Goal: Task Accomplishment & Management: Manage account settings

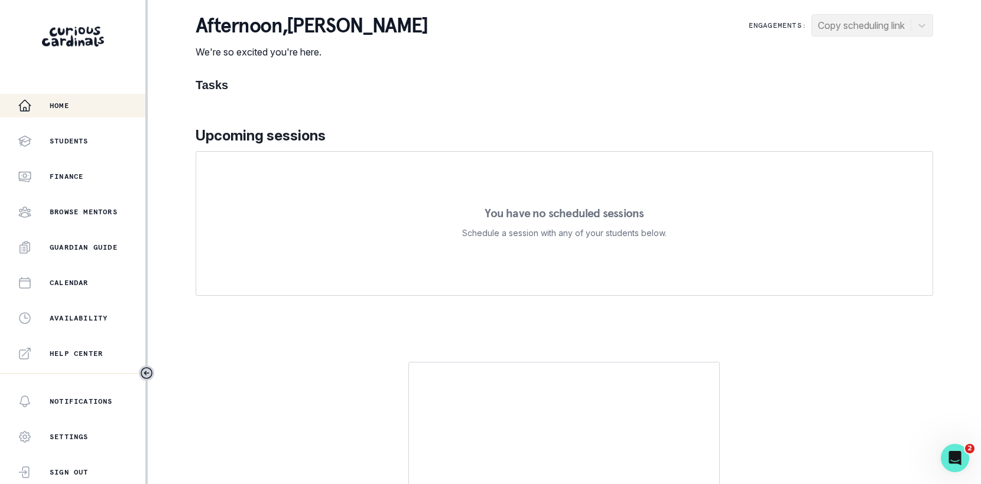
scroll to position [240, 0]
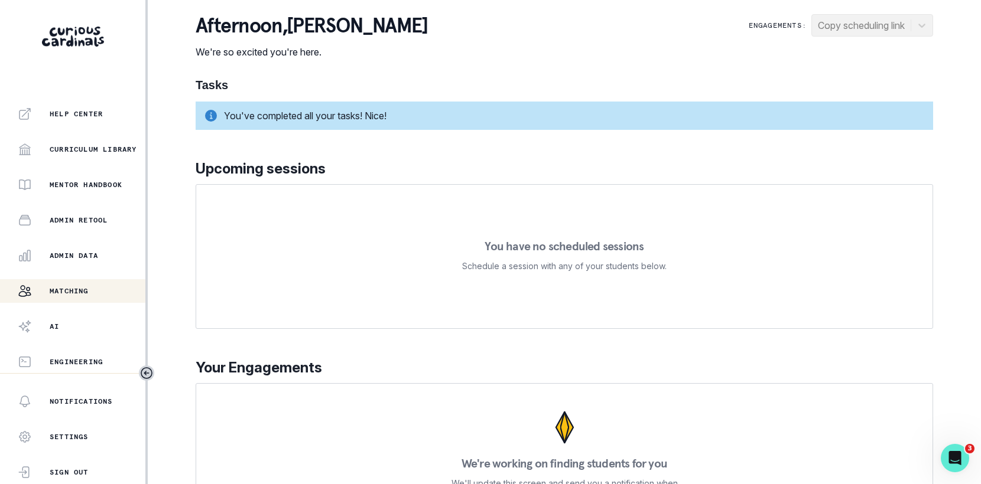
click at [101, 289] on div "Matching" at bounding box center [82, 291] width 128 height 14
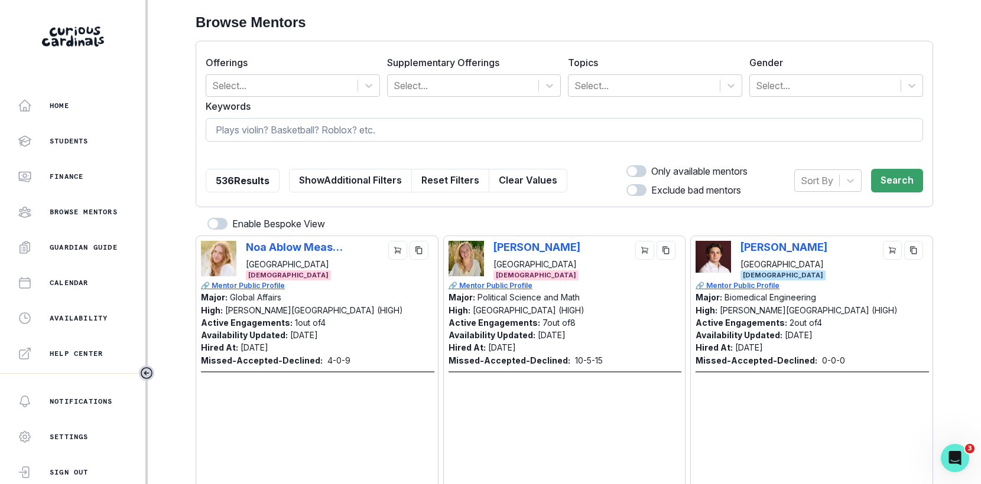
click at [361, 120] on input at bounding box center [564, 130] width 717 height 24
paste input "[PERSON_NAME] -"
type input "[PERSON_NAME] -"
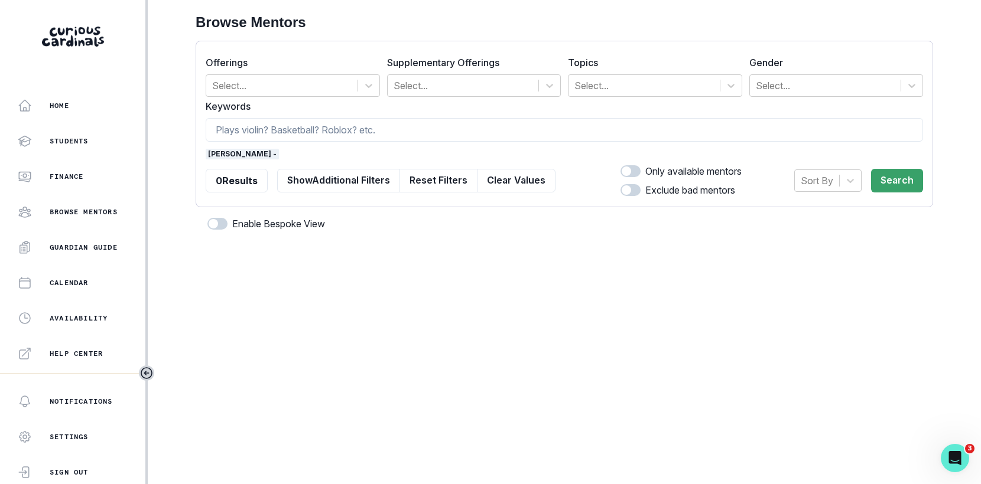
click at [262, 155] on span "[PERSON_NAME] -" at bounding box center [242, 154] width 73 height 11
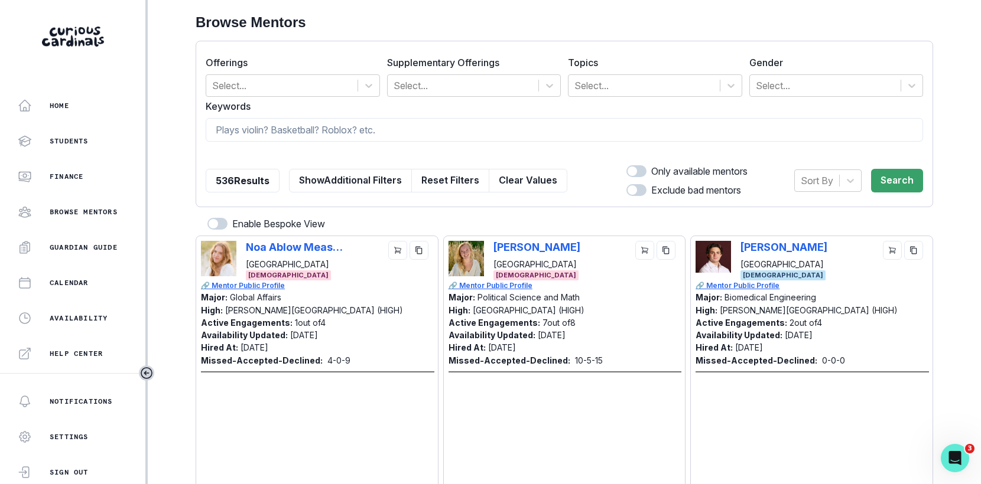
click at [264, 145] on form "Offerings Select... Supplementary Offerings Select... Topics Select... Gender S…" at bounding box center [564, 124] width 717 height 146
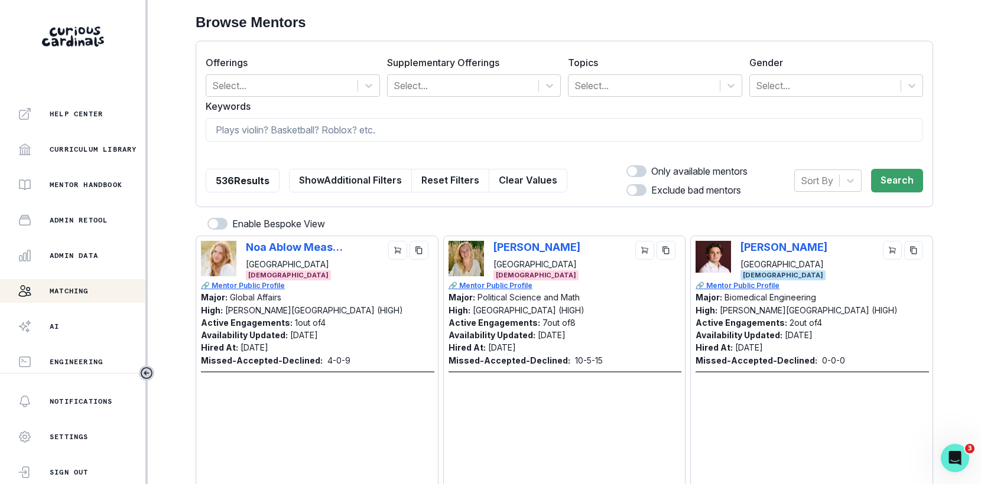
click at [97, 276] on div "Home Students Finance Browse Mentors Guardian Guide Calendar Availability Help …" at bounding box center [72, 233] width 145 height 279
click at [97, 265] on button "Admin Data" at bounding box center [72, 256] width 145 height 24
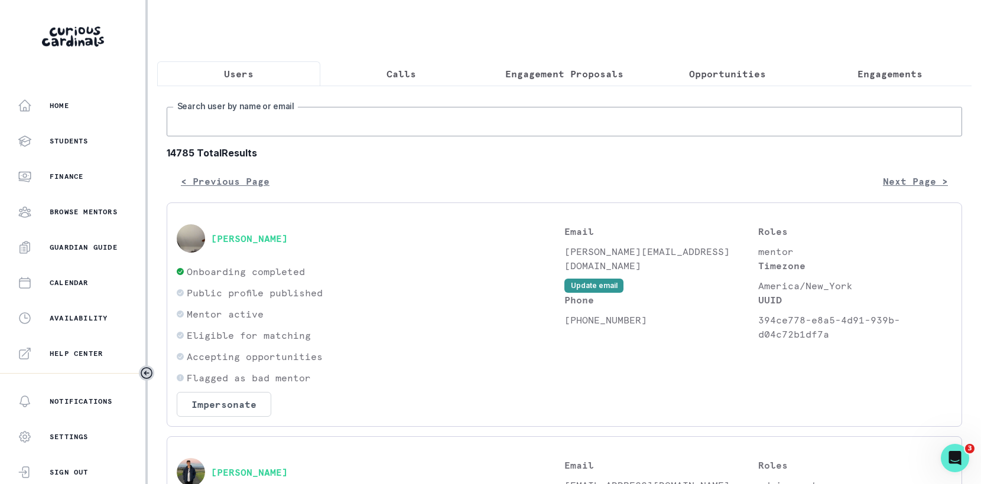
click at [313, 123] on input "Search user by name or email" at bounding box center [564, 122] width 795 height 30
paste input "[PERSON_NAME] -"
type input "[PERSON_NAME] -"
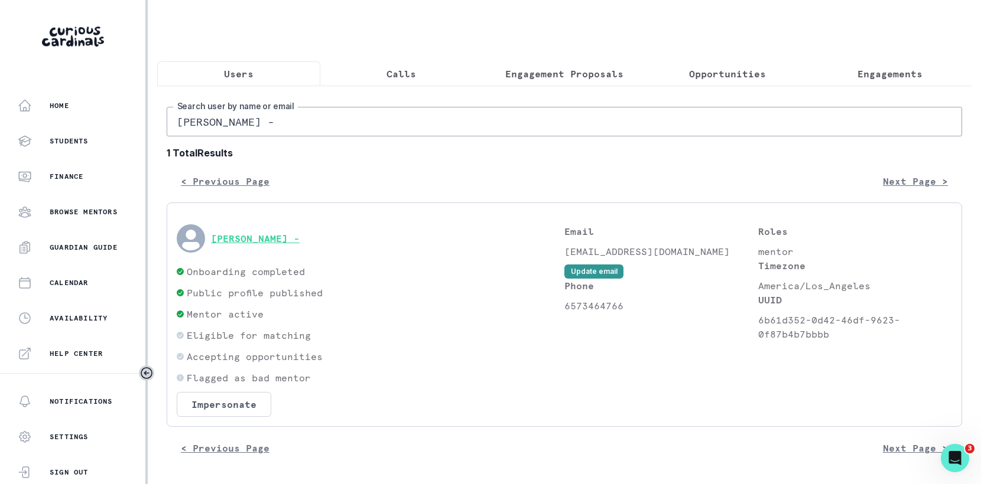
click at [260, 233] on button "[PERSON_NAME] -" at bounding box center [255, 239] width 89 height 12
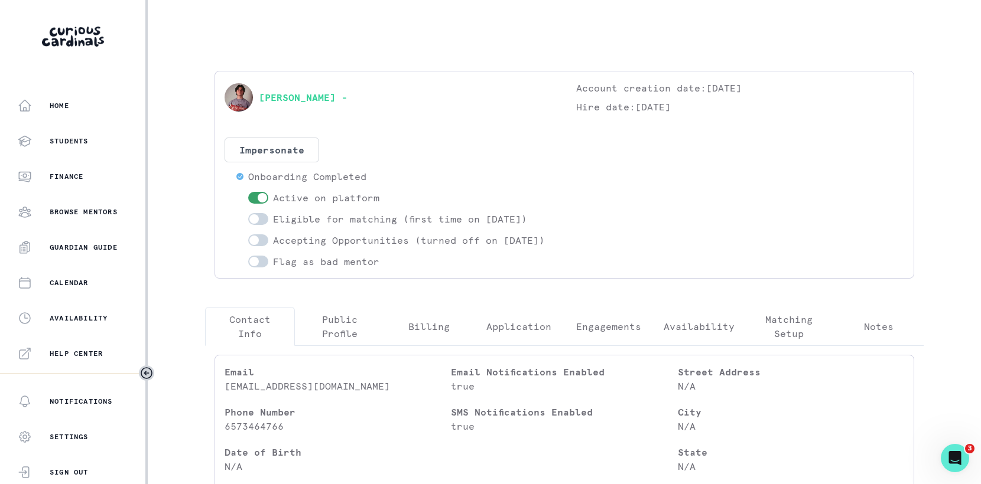
click at [639, 334] on p "Engagements" at bounding box center [608, 327] width 65 height 14
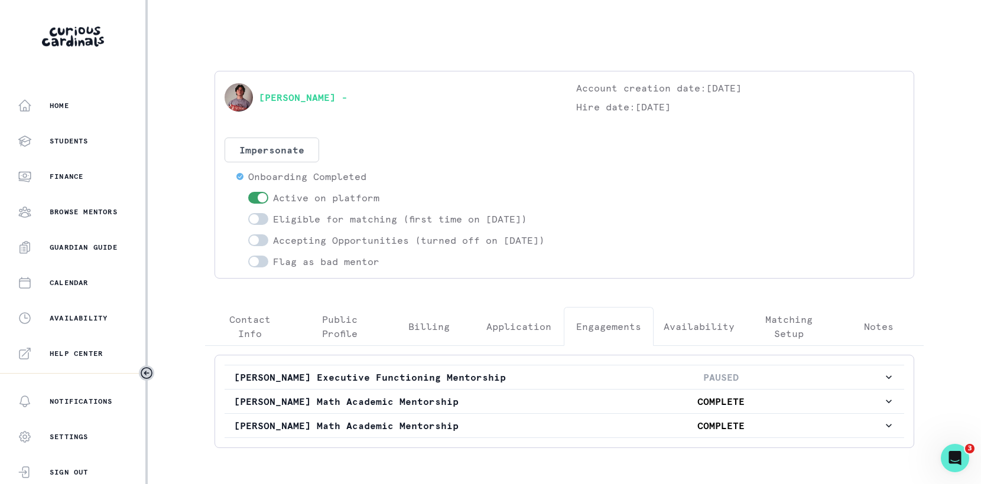
scroll to position [54, 0]
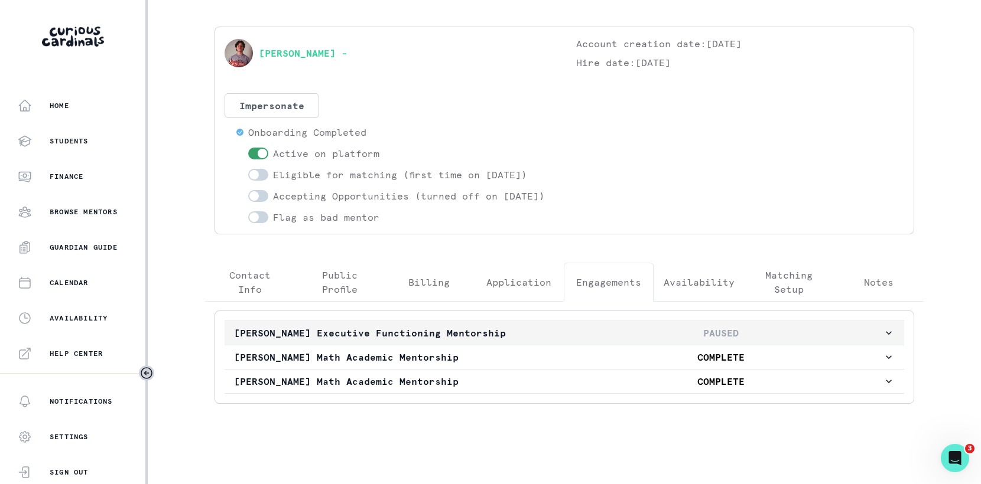
click at [607, 334] on p "PAUSED" at bounding box center [720, 333] width 324 height 14
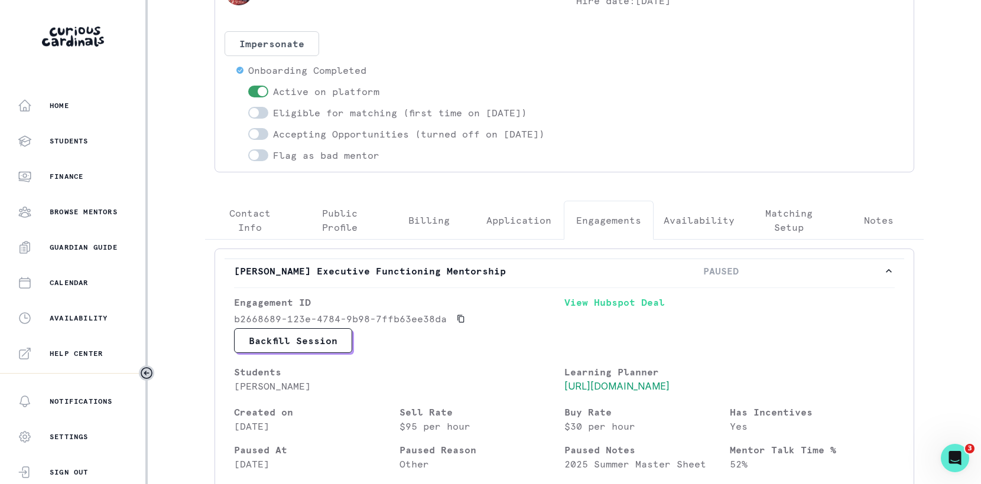
scroll to position [0, 0]
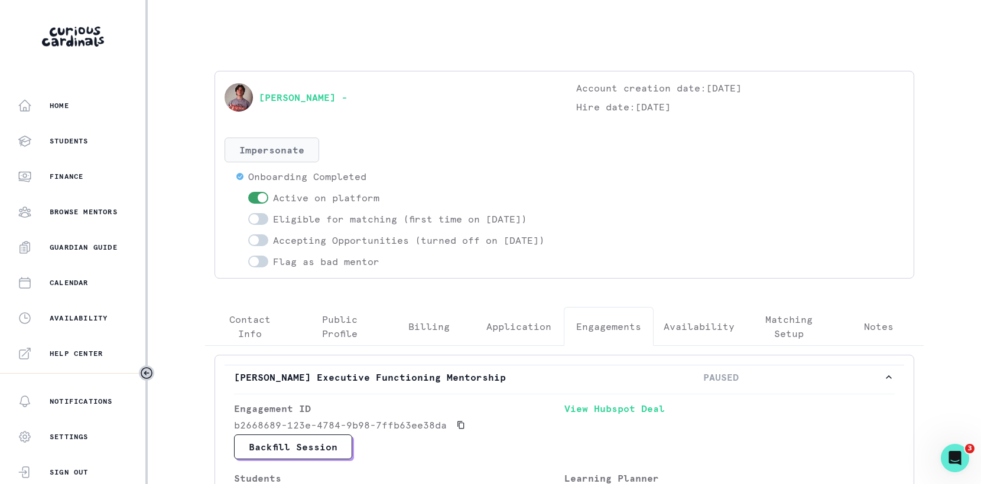
click at [284, 142] on button "Impersonate" at bounding box center [271, 150] width 95 height 25
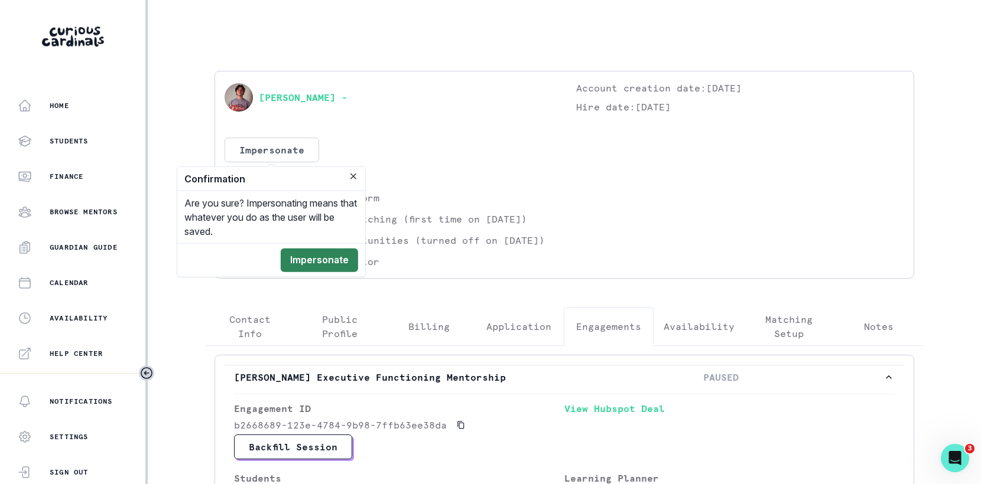
click at [317, 250] on button "Impersonate" at bounding box center [319, 261] width 77 height 24
